Goal: Task Accomplishment & Management: Manage account settings

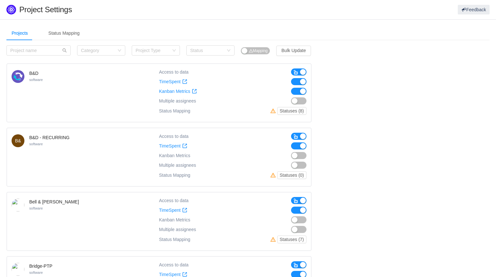
click at [298, 83] on button "button" at bounding box center [298, 81] width 15 height 7
click at [296, 91] on button "button" at bounding box center [298, 91] width 15 height 7
click at [302, 75] on button "button" at bounding box center [298, 71] width 15 height 7
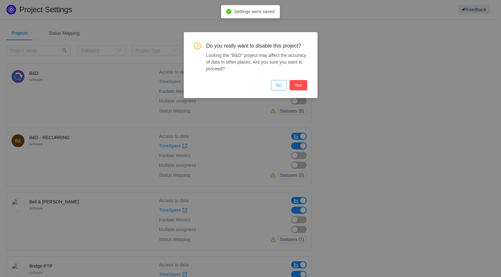
click at [280, 83] on button "No" at bounding box center [279, 85] width 16 height 10
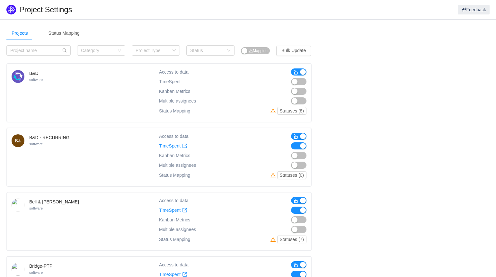
click at [301, 148] on button "button" at bounding box center [298, 145] width 15 height 7
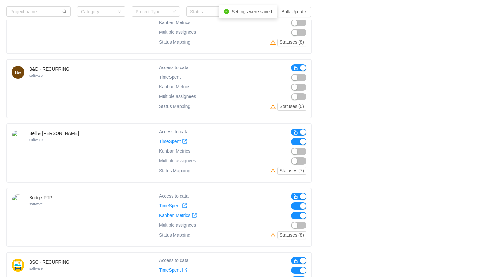
click at [297, 142] on button "button" at bounding box center [298, 141] width 15 height 7
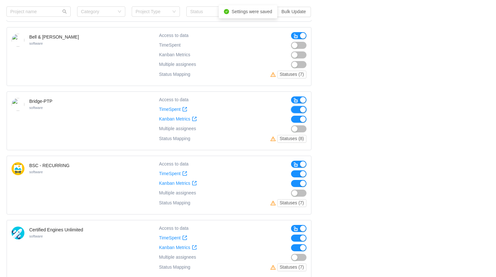
drag, startPoint x: 301, startPoint y: 111, endPoint x: 298, endPoint y: 120, distance: 9.4
click at [301, 112] on button "button" at bounding box center [298, 109] width 15 height 7
click at [299, 123] on div "Access to data TimeSpent TimeSpent Kanban Metrics Kanban Metrics Multiple assig…" at bounding box center [232, 120] width 147 height 49
click at [299, 118] on button "button" at bounding box center [298, 119] width 15 height 7
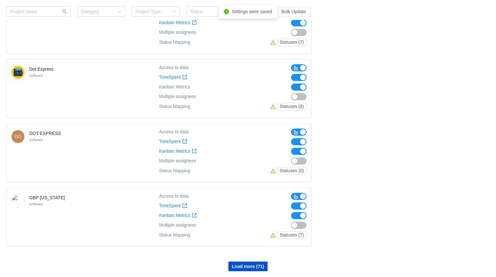
scroll to position [468, 0]
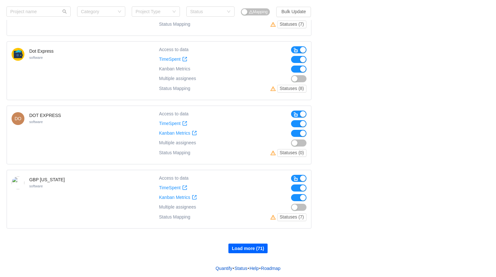
click at [246, 246] on button "Load more (71)" at bounding box center [247, 249] width 39 height 10
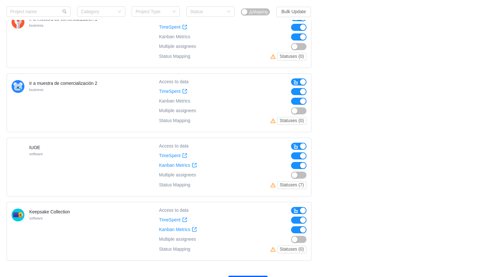
scroll to position [1110, 0]
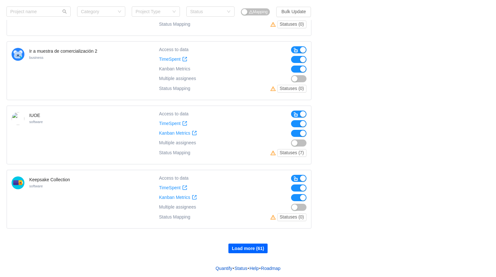
click at [243, 244] on button "Load more (61)" at bounding box center [247, 249] width 39 height 10
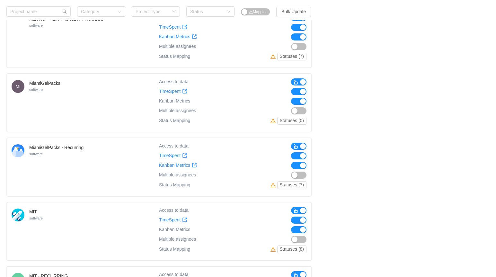
scroll to position [1753, 0]
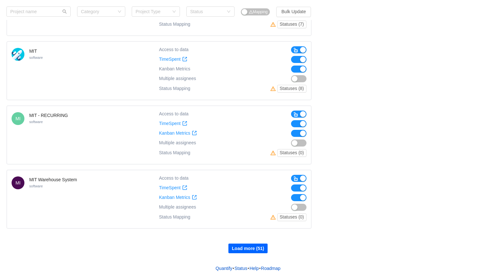
click at [252, 248] on button "Load more (51)" at bounding box center [247, 249] width 39 height 10
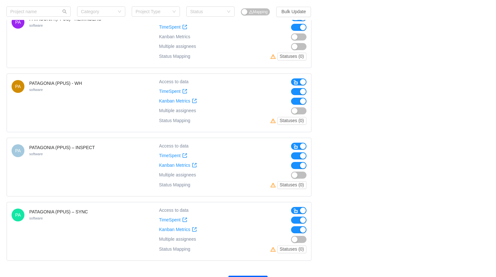
scroll to position [2395, 0]
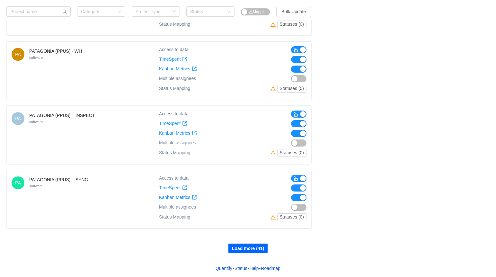
click at [254, 252] on button "Load more (41)" at bounding box center [247, 249] width 39 height 10
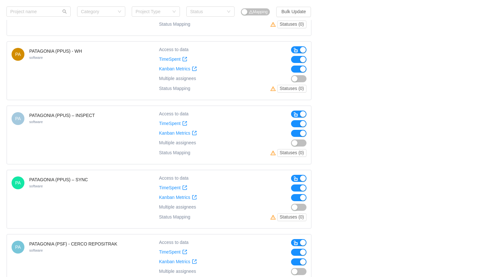
click at [254, 247] on div "Access to data TimeSpent TimeSpent Kanban Metrics Kanban Metrics Multiple assig…" at bounding box center [232, 263] width 147 height 49
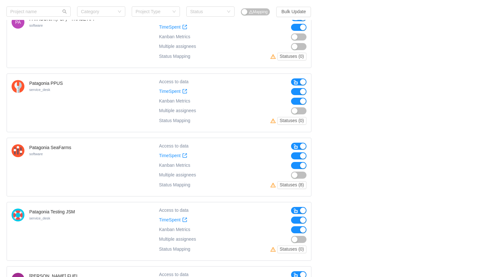
scroll to position [3038, 0]
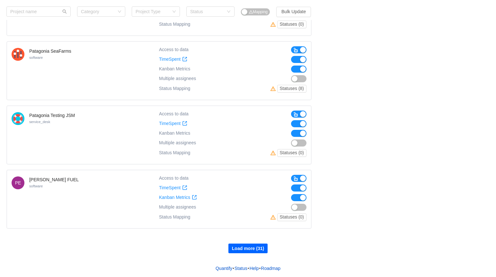
click at [241, 247] on button "Load more (31)" at bounding box center [247, 249] width 39 height 10
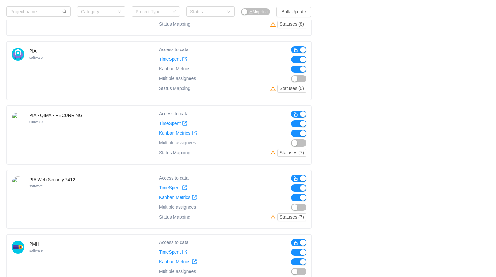
scroll to position [3359, 0]
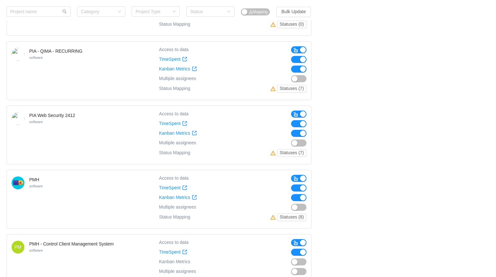
click at [303, 187] on button "button" at bounding box center [298, 187] width 15 height 7
click at [299, 197] on button "button" at bounding box center [298, 197] width 15 height 7
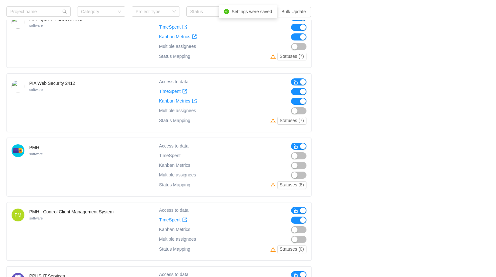
scroll to position [3423, 0]
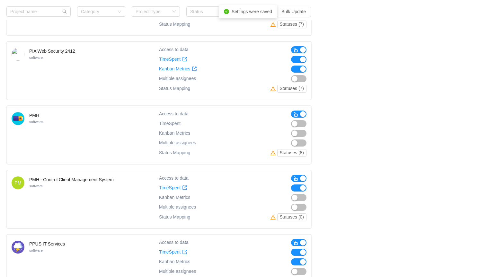
click at [301, 191] on button "button" at bounding box center [298, 187] width 15 height 7
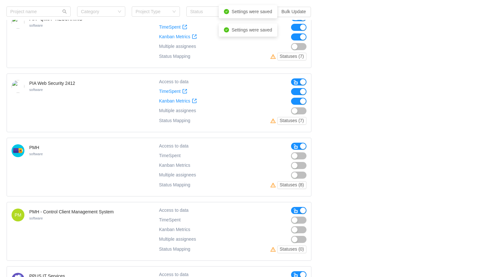
scroll to position [3359, 0]
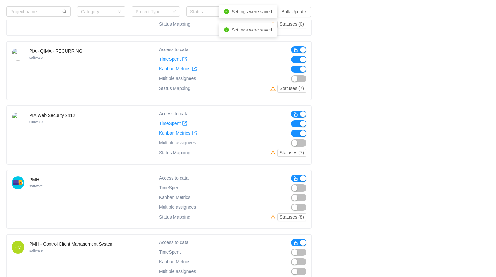
click at [301, 178] on button "button" at bounding box center [298, 178] width 15 height 7
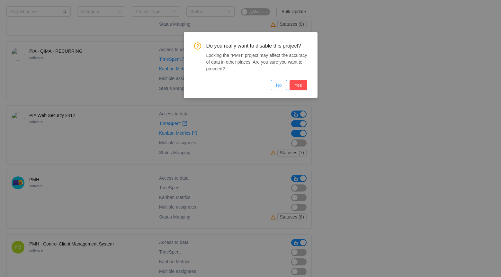
click at [276, 87] on button "No" at bounding box center [279, 85] width 16 height 10
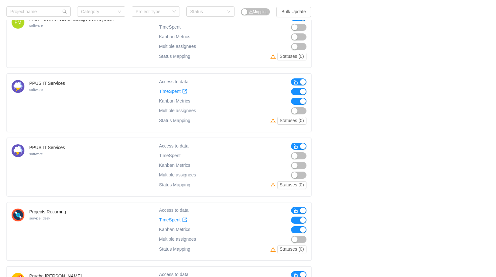
scroll to position [3681, 0]
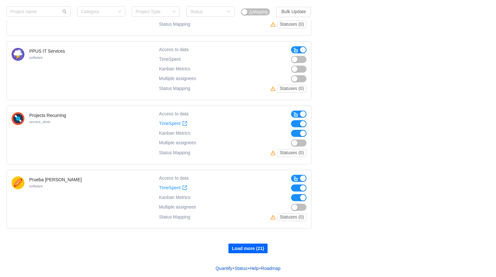
click at [246, 252] on button "Load more (21)" at bounding box center [247, 249] width 39 height 10
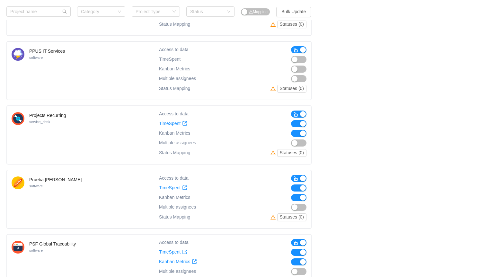
scroll to position [3809, 0]
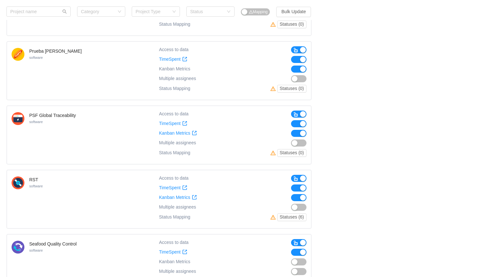
click at [302, 122] on button "button" at bounding box center [298, 123] width 15 height 7
click at [301, 133] on button "button" at bounding box center [298, 133] width 15 height 7
click at [300, 188] on button "button" at bounding box center [298, 187] width 15 height 7
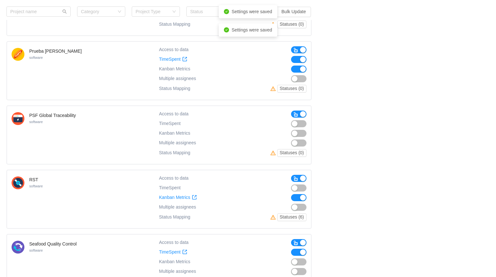
click at [299, 197] on button "button" at bounding box center [298, 197] width 15 height 7
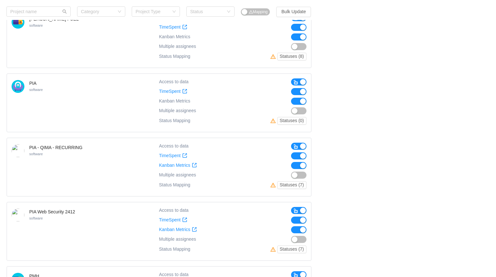
scroll to position [3391, 0]
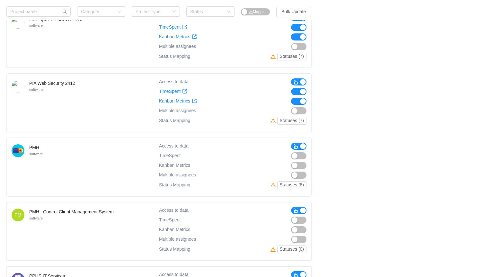
click at [297, 146] on span "button" at bounding box center [295, 146] width 5 height 5
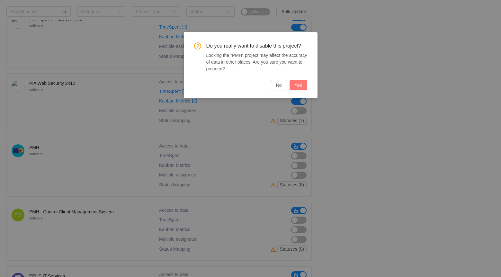
click at [294, 86] on button "Yes" at bounding box center [298, 85] width 18 height 10
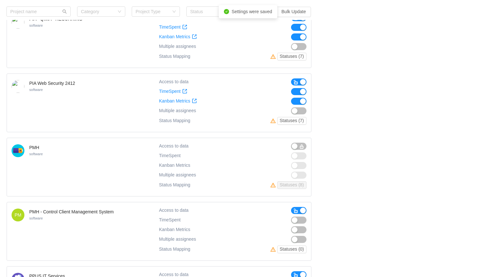
click at [296, 207] on span "button" at bounding box center [295, 210] width 5 height 6
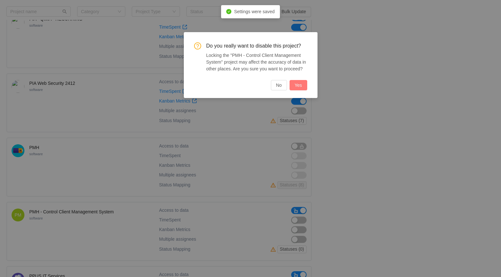
click at [301, 83] on button "Yes" at bounding box center [298, 85] width 18 height 10
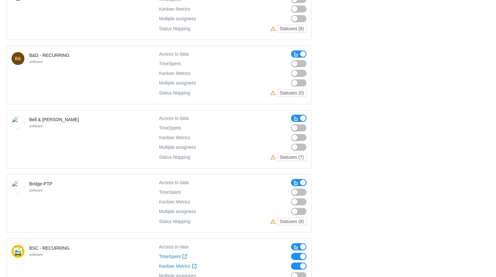
scroll to position [0, 0]
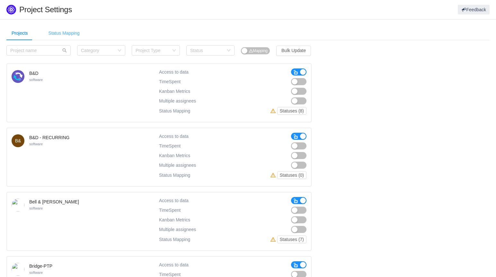
click at [57, 38] on div "Status Mapping" at bounding box center [63, 33] width 41 height 14
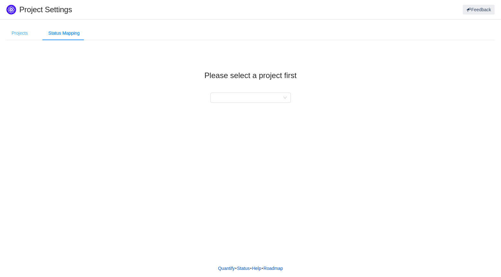
click at [13, 35] on div "Projects" at bounding box center [19, 33] width 27 height 14
